Goal: Task Accomplishment & Management: Complete application form

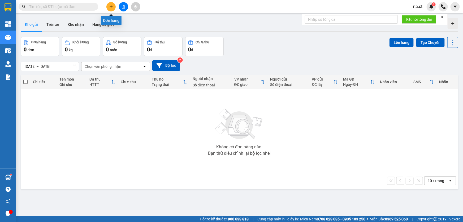
click at [109, 7] on button at bounding box center [110, 6] width 9 height 9
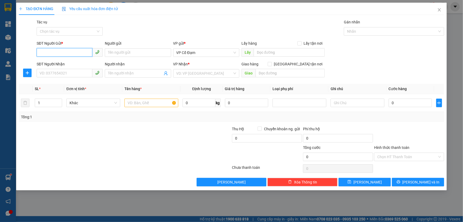
click at [75, 51] on input "SĐT Người Gửi *" at bounding box center [65, 52] width 56 height 8
type input "0982393079"
click at [75, 74] on input "SĐT Người Nhận" at bounding box center [65, 73] width 56 height 8
type input "0986690634"
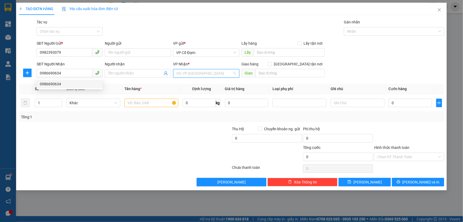
click at [218, 76] on input "search" at bounding box center [204, 73] width 56 height 8
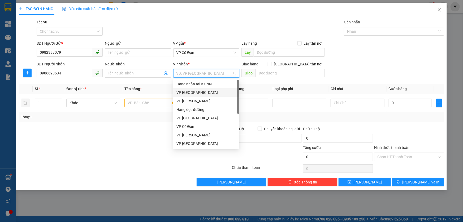
click at [195, 91] on div "VP [GEOGRAPHIC_DATA]" at bounding box center [206, 92] width 60 height 6
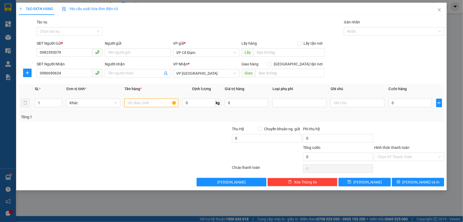
click at [135, 103] on input "text" at bounding box center [151, 102] width 54 height 8
type input "5 MÓN"
click at [412, 104] on input "0" at bounding box center [410, 102] width 43 height 8
type input "3"
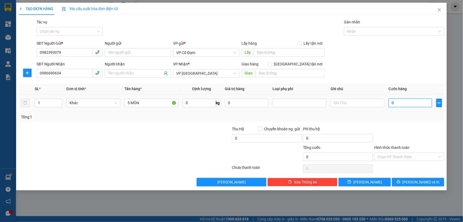
type input "3"
type input "33"
type input "330"
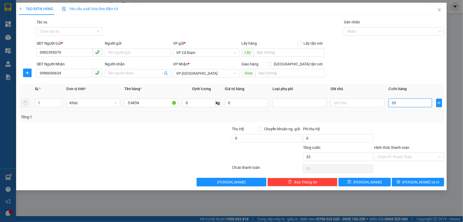
type input "330"
type input "330.000"
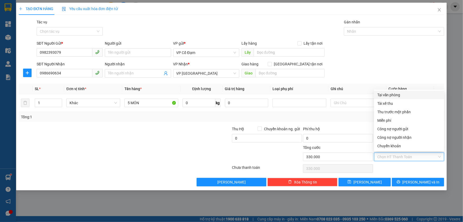
click at [391, 156] on input "Hình thức thanh toán" at bounding box center [407, 157] width 60 height 8
click at [387, 94] on div "Tại văn phòng" at bounding box center [409, 95] width 64 height 6
type input "0"
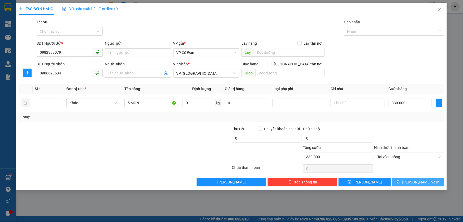
click at [422, 183] on span "[PERSON_NAME] và In" at bounding box center [421, 182] width 37 height 6
